Goal: Task Accomplishment & Management: Manage account settings

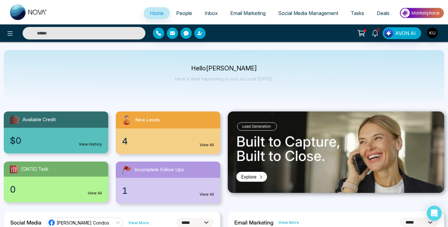
select select "*"
click at [149, 119] on span "New Leads" at bounding box center [147, 119] width 25 height 7
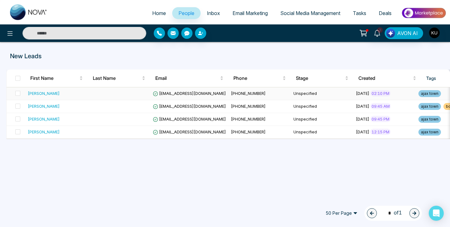
click at [199, 93] on span "[EMAIL_ADDRESS][DOMAIN_NAME]" at bounding box center [189, 93] width 73 height 5
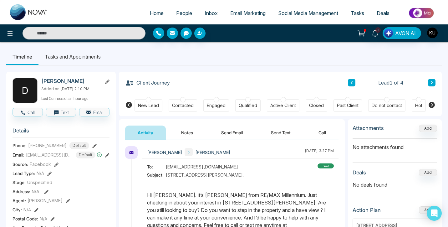
click at [155, 14] on span "Home" at bounding box center [157, 13] width 14 height 6
select select "*"
